Goal: Answer question/provide support: Answer question/provide support

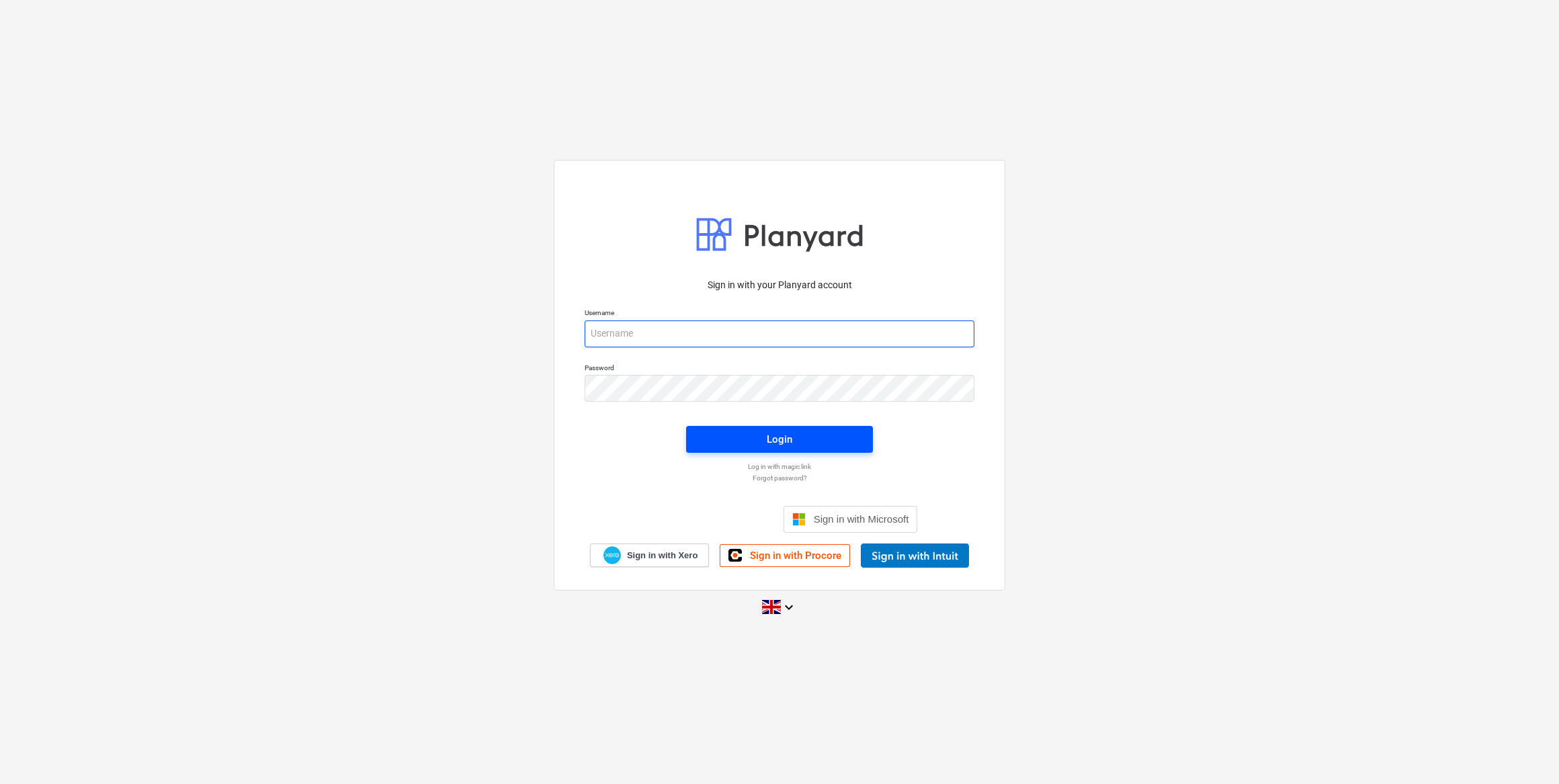
type input "[EMAIL_ADDRESS][DOMAIN_NAME]"
click at [730, 440] on span "Login" at bounding box center [779, 439] width 154 height 18
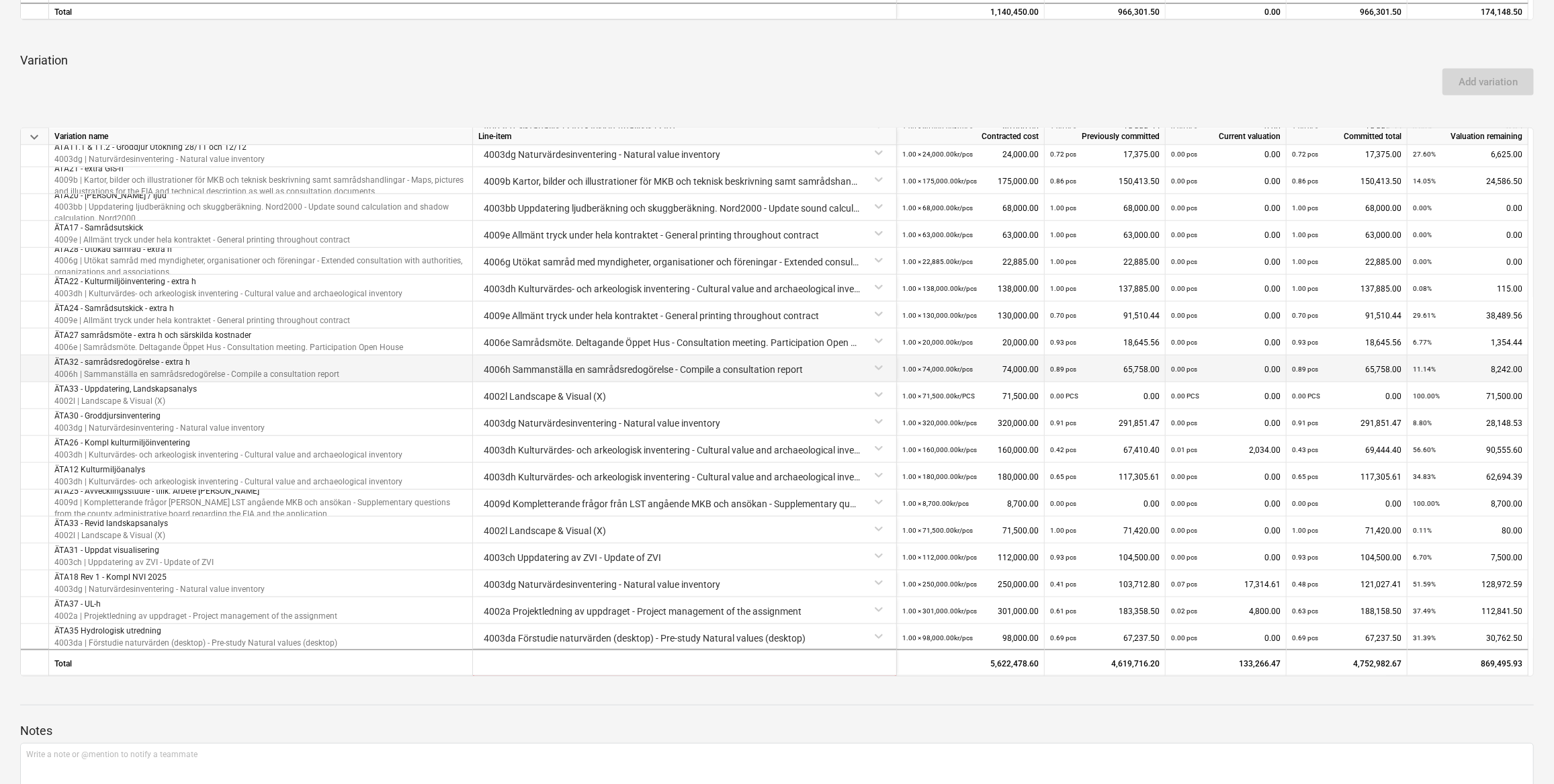
scroll to position [1054, 0]
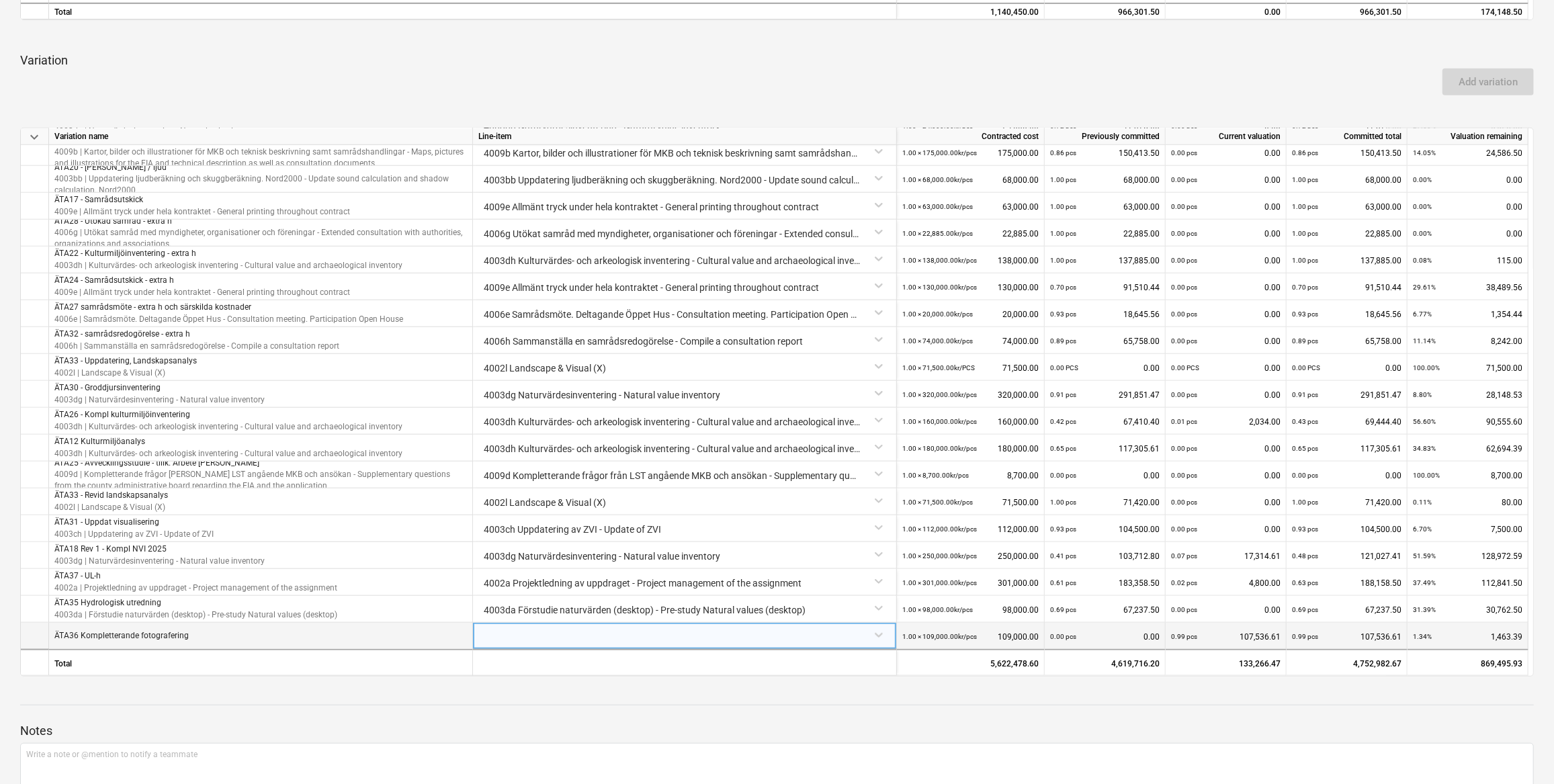
click at [513, 629] on div at bounding box center [684, 634] width 412 height 24
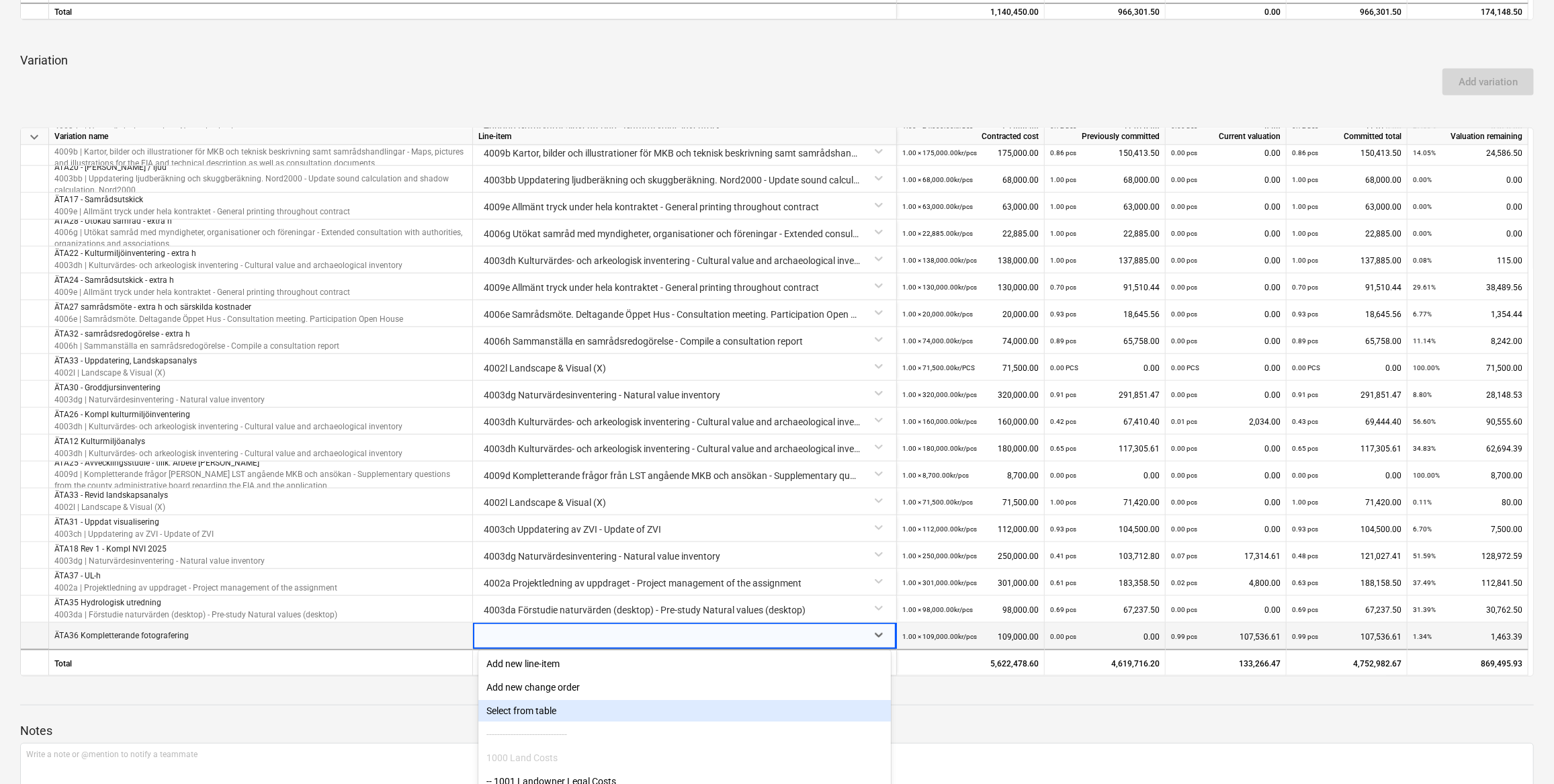
scroll to position [869, 0]
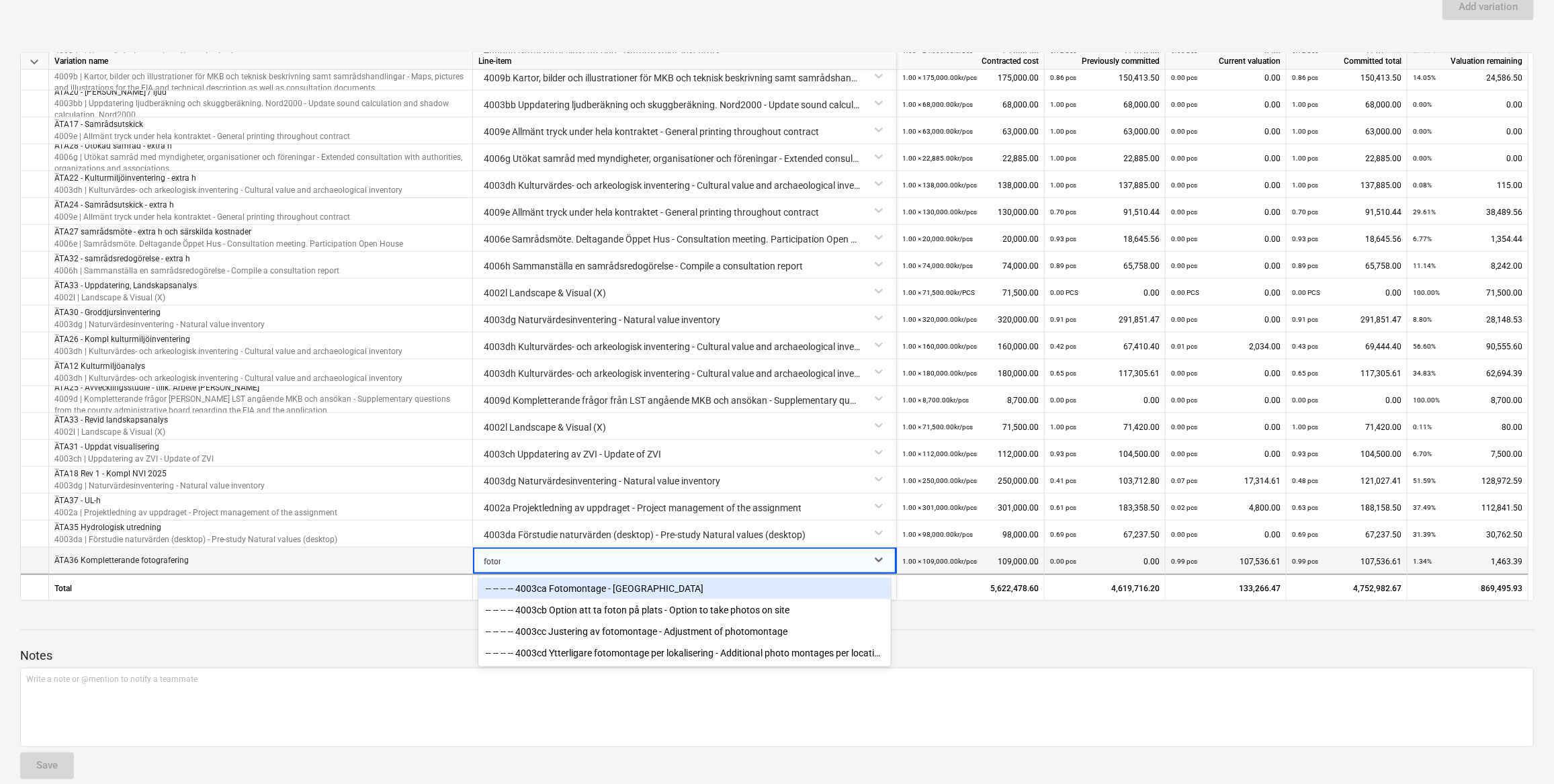
type input "fotomo"
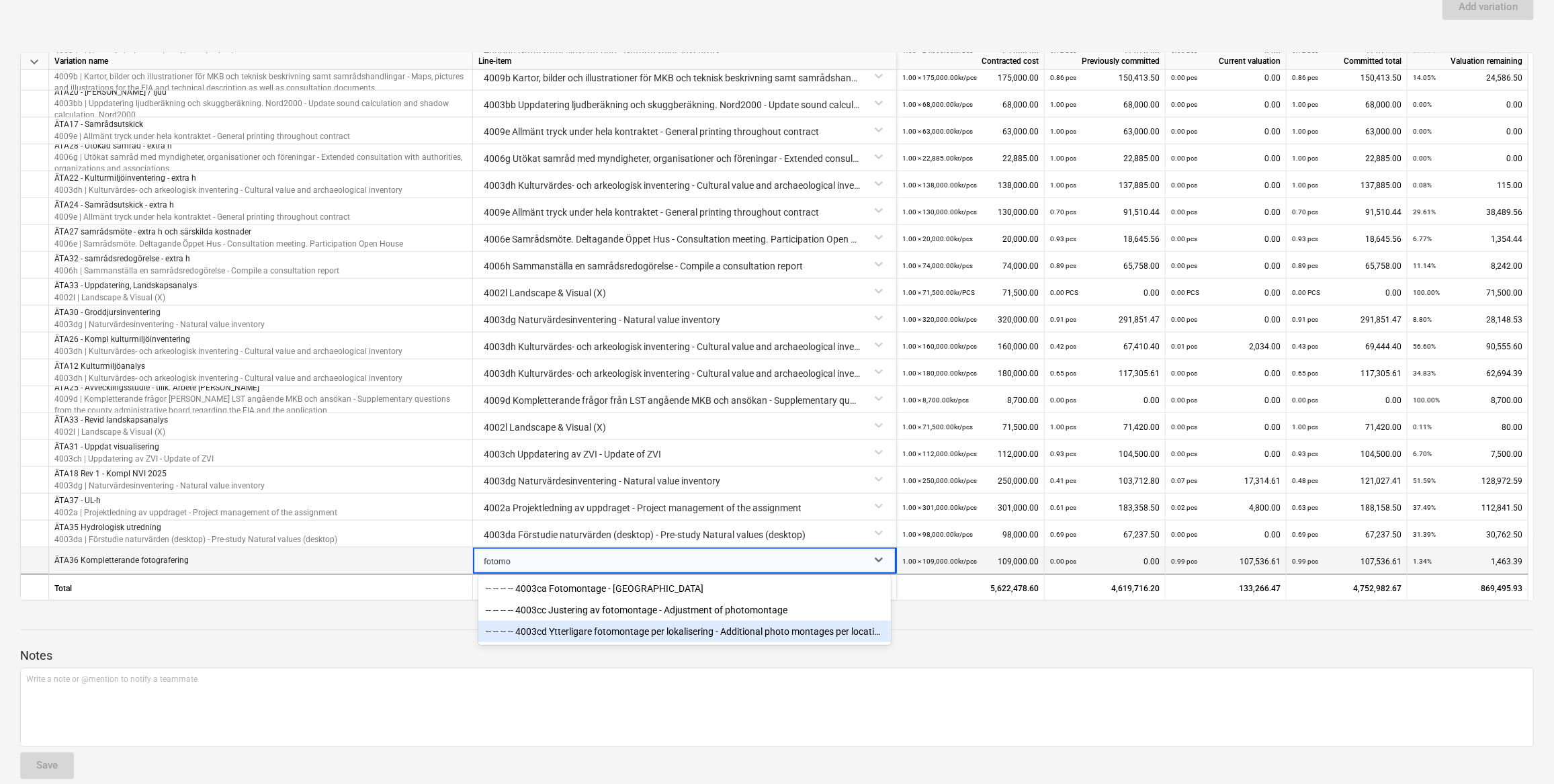
click at [632, 633] on div "-- -- -- -- 4003cd Ytterligare fotomontage per lokalisering - Additional photo …" at bounding box center [684, 632] width 412 height 22
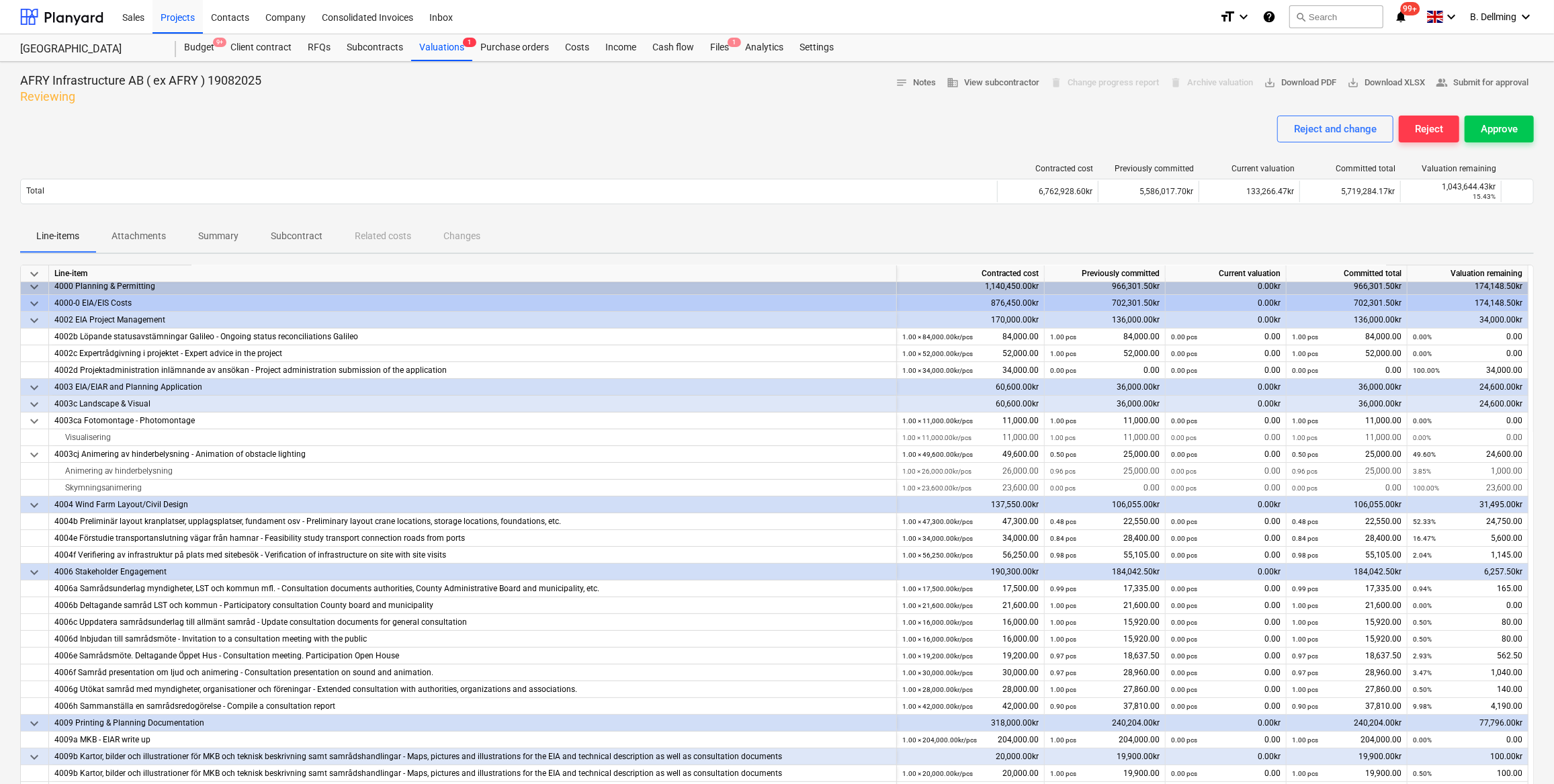
scroll to position [0, 0]
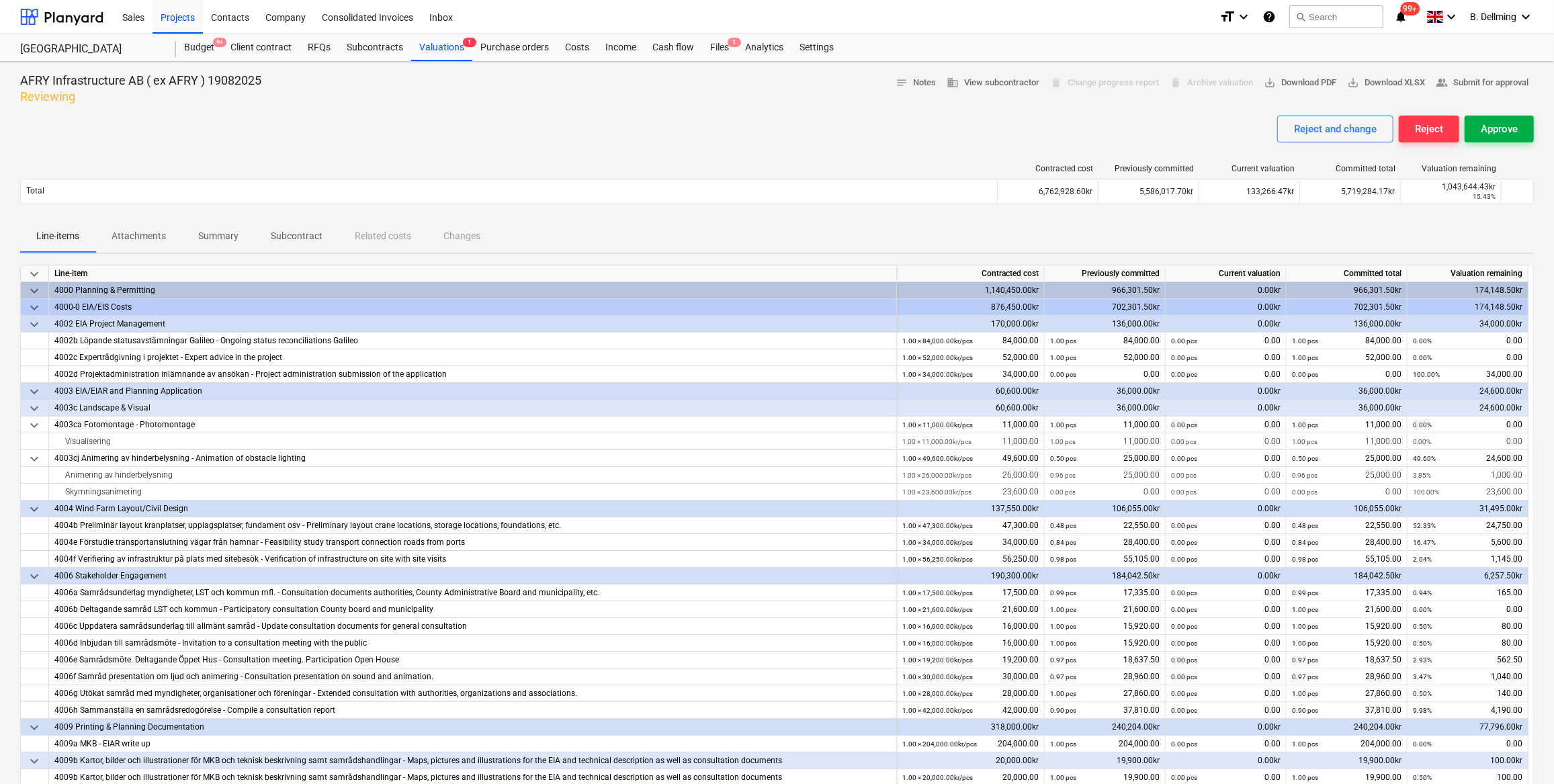
click at [1509, 121] on div "Approve" at bounding box center [1499, 129] width 37 height 18
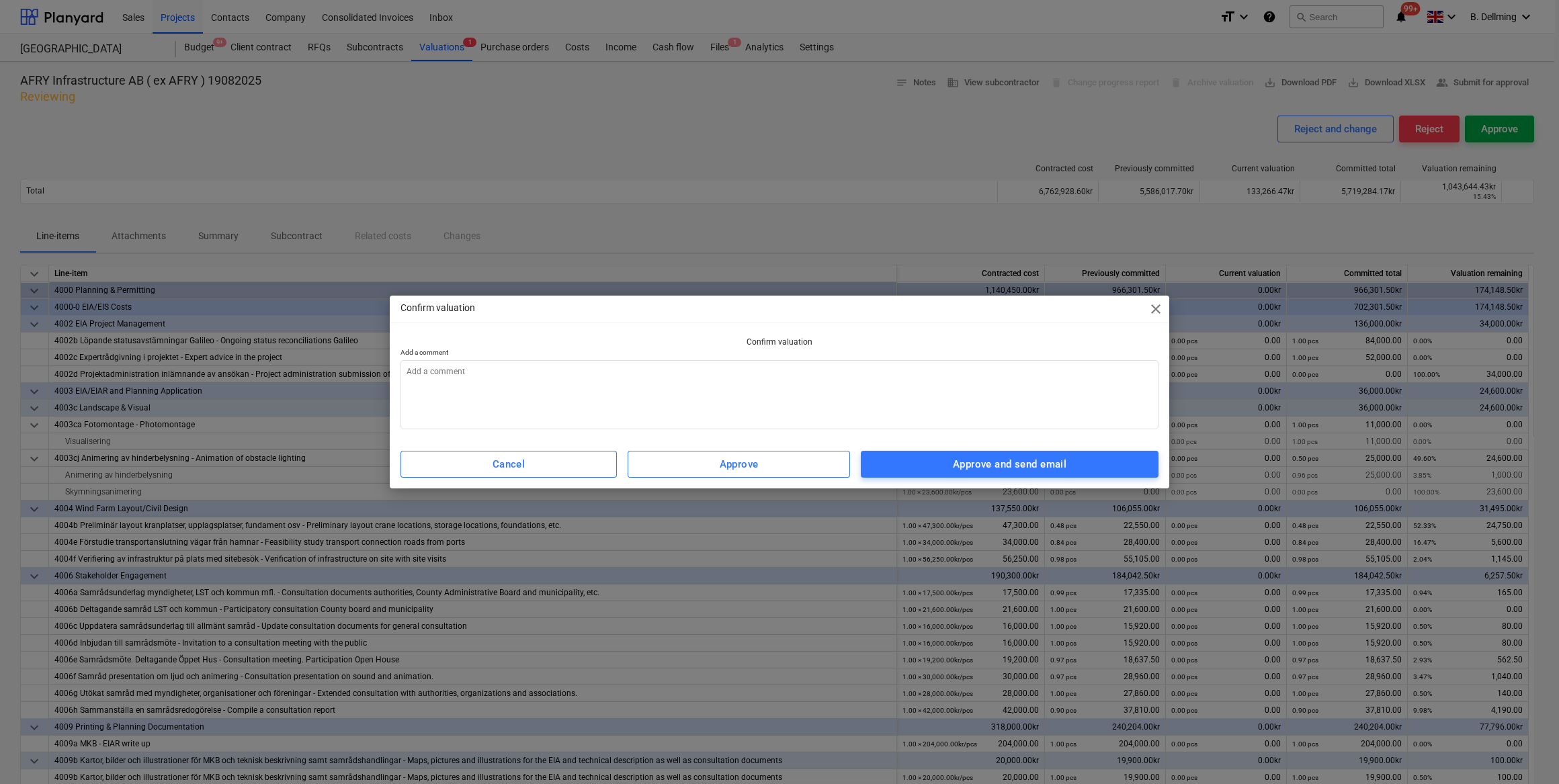
type textarea "x"
click at [559, 405] on textarea at bounding box center [779, 395] width 758 height 69
type textarea "OK"
type textarea "x"
type textarea "OK"
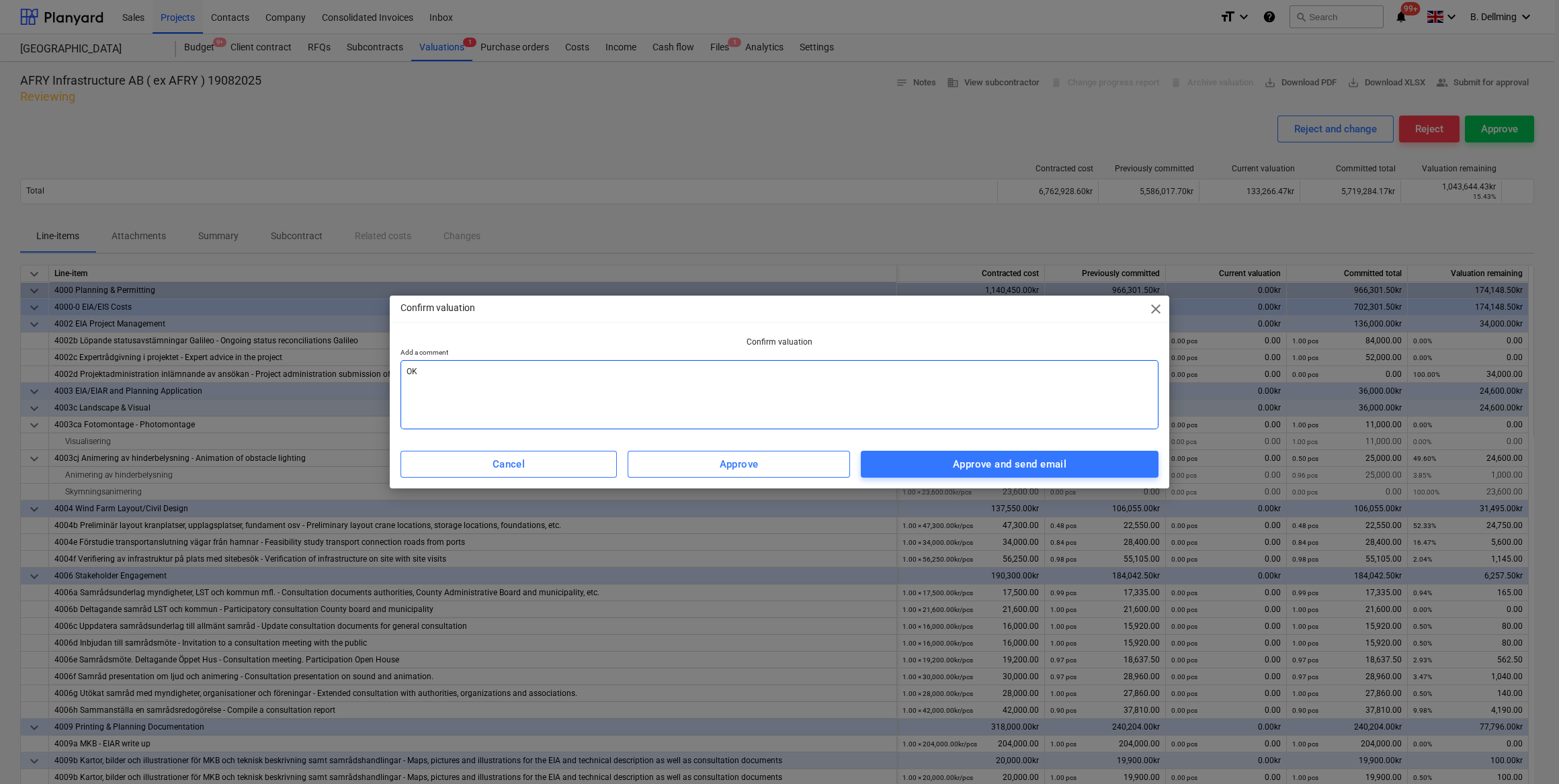
type textarea "x"
type textarea "OK /"
type textarea "x"
type textarea "OK /B"
type textarea "x"
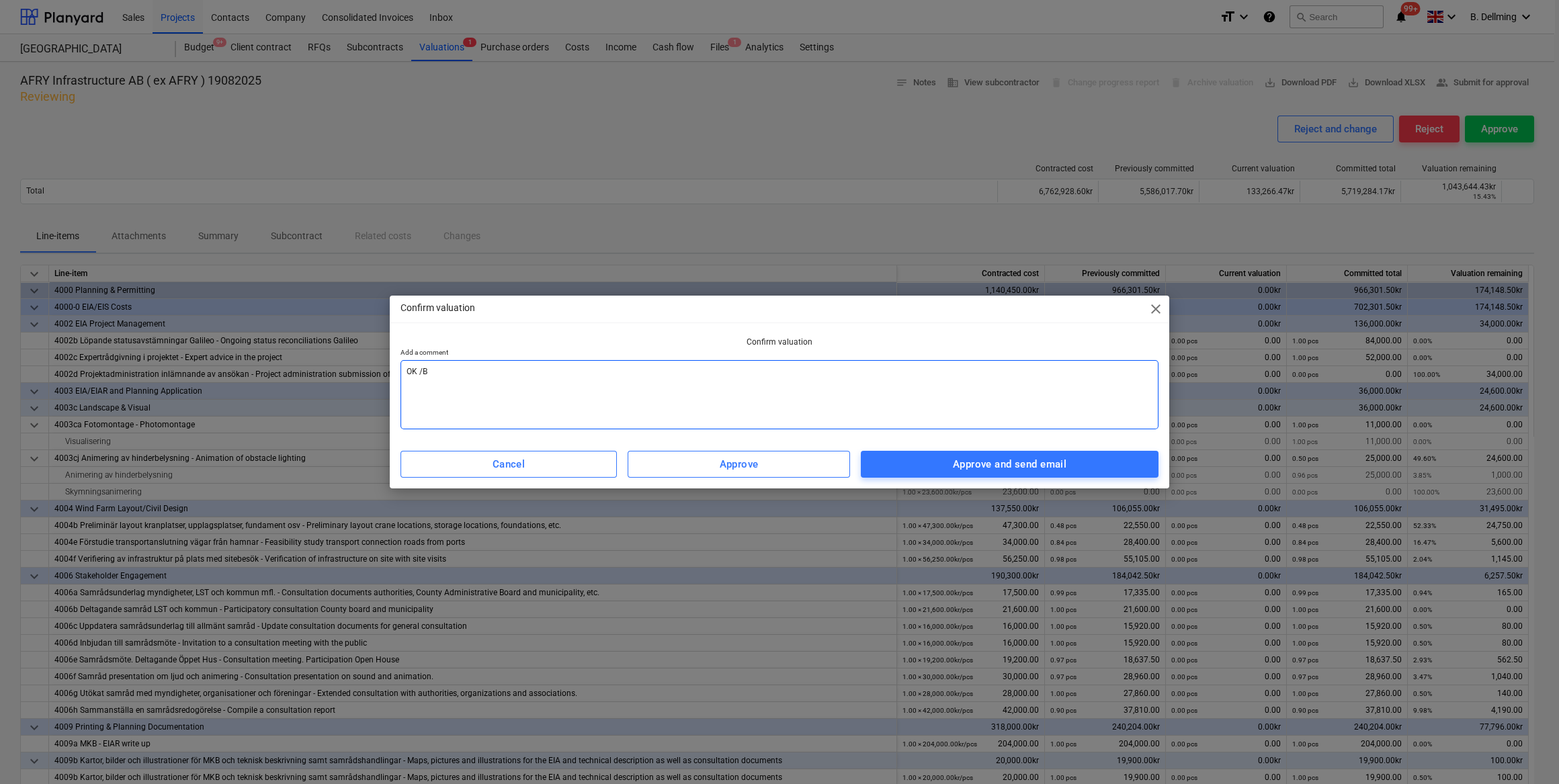
type textarea "OK /BD"
type textarea "x"
type textarea "OK /BD"
click at [940, 465] on span "Approve and send email" at bounding box center [1009, 464] width 268 height 18
type textarea "x"
